Goal: Task Accomplishment & Management: Manage account settings

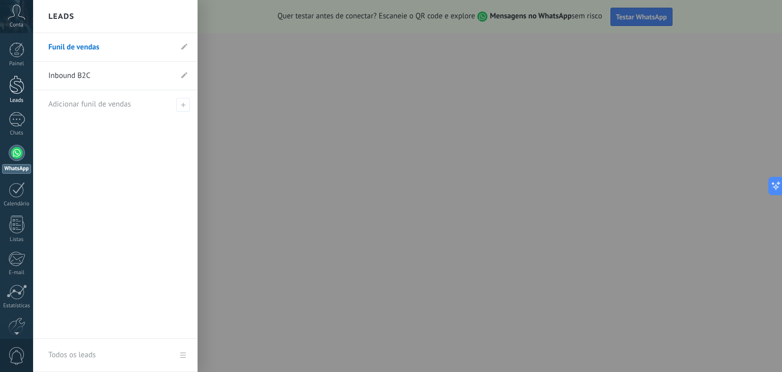
click at [20, 89] on div at bounding box center [16, 84] width 15 height 19
